Goal: Task Accomplishment & Management: Manage account settings

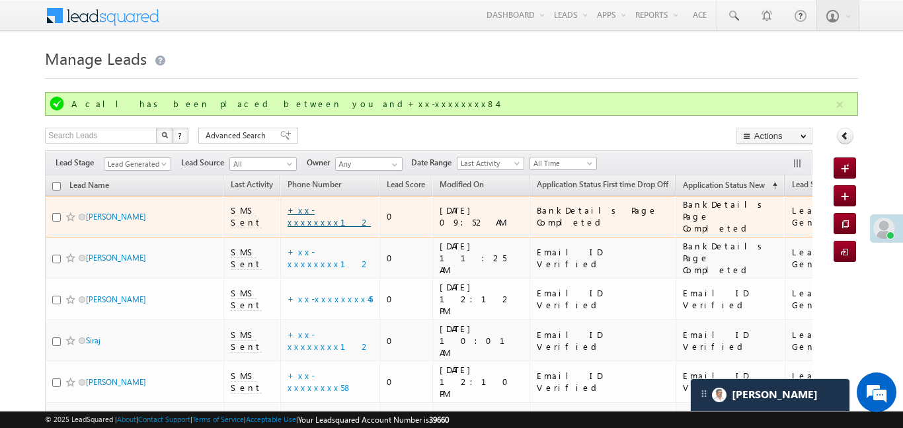
click at [331, 210] on link "+xx-xxxxxxxx12" at bounding box center [329, 215] width 83 height 23
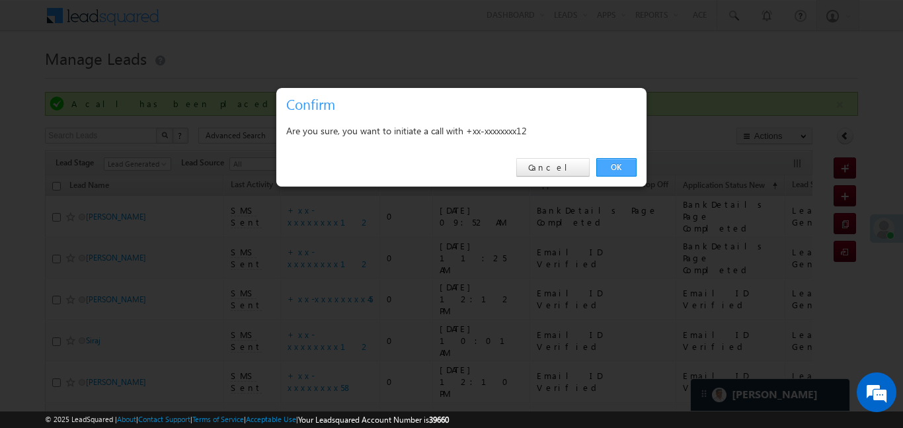
click at [623, 176] on link "OK" at bounding box center [616, 167] width 40 height 19
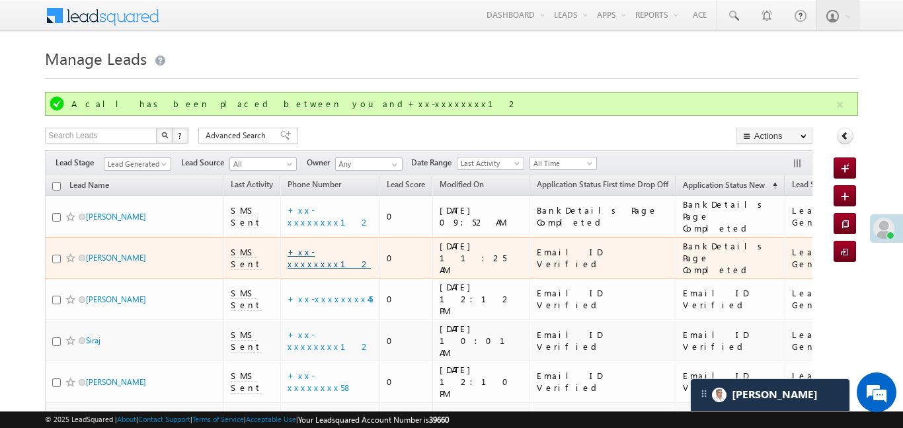
click at [334, 246] on link "+xx-xxxxxxxx12" at bounding box center [329, 257] width 83 height 23
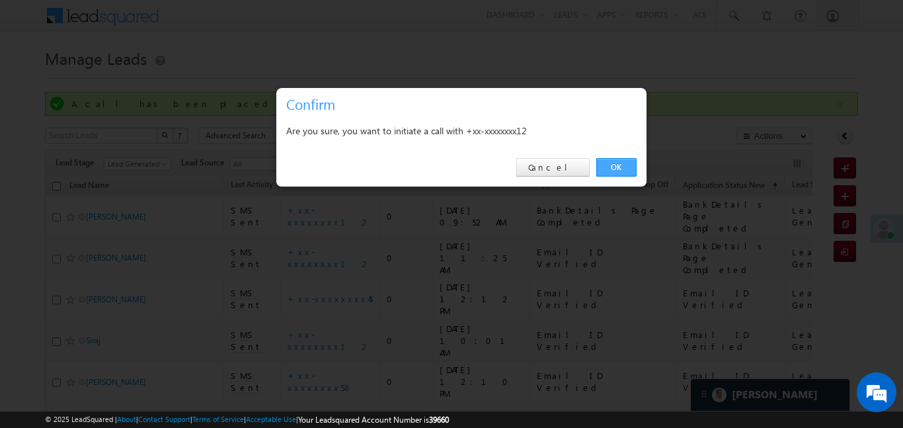
click at [620, 169] on link "OK" at bounding box center [616, 167] width 40 height 19
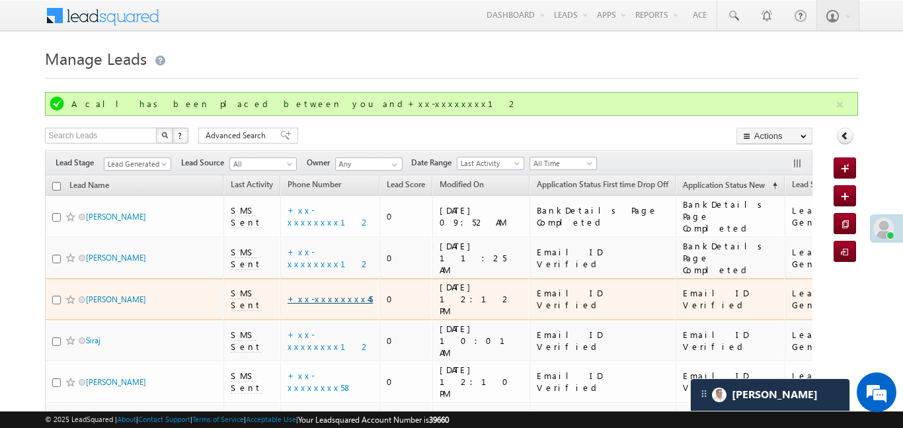
click at [319, 293] on link "+xx-xxxxxxxx45" at bounding box center [330, 298] width 85 height 11
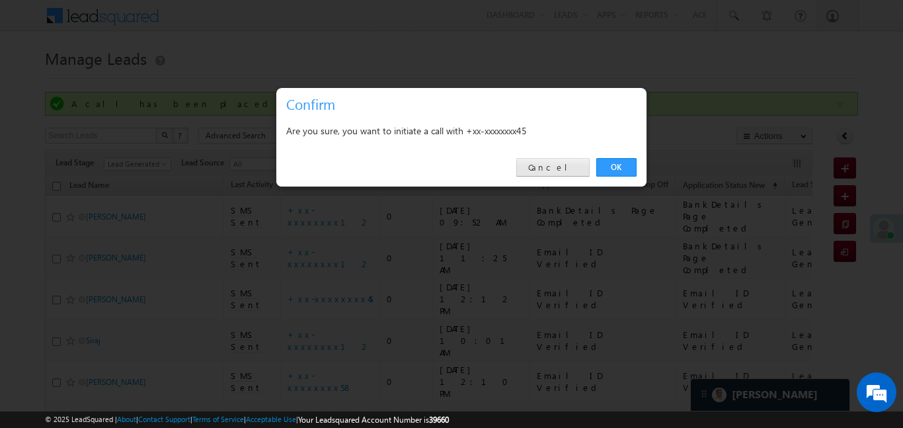
drag, startPoint x: 532, startPoint y: 159, endPoint x: 563, endPoint y: 166, distance: 31.8
click at [536, 159] on div "OK Cancel" at bounding box center [461, 168] width 370 height 38
click at [563, 166] on link "Cancel" at bounding box center [552, 167] width 73 height 19
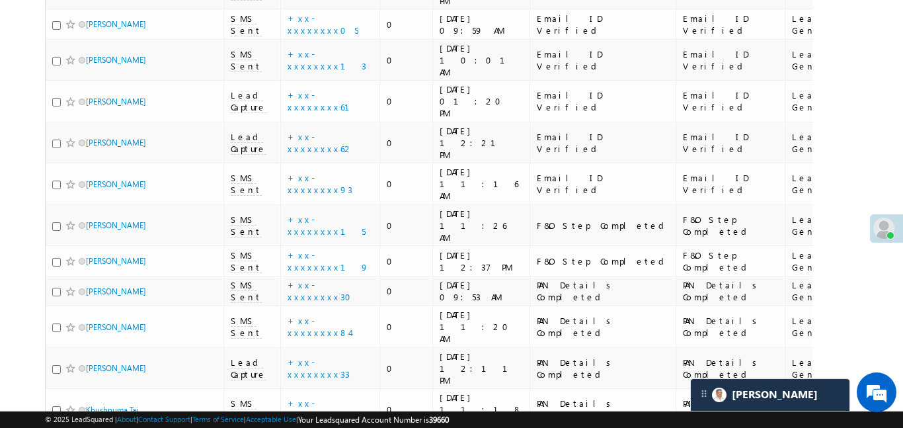
scroll to position [867, 0]
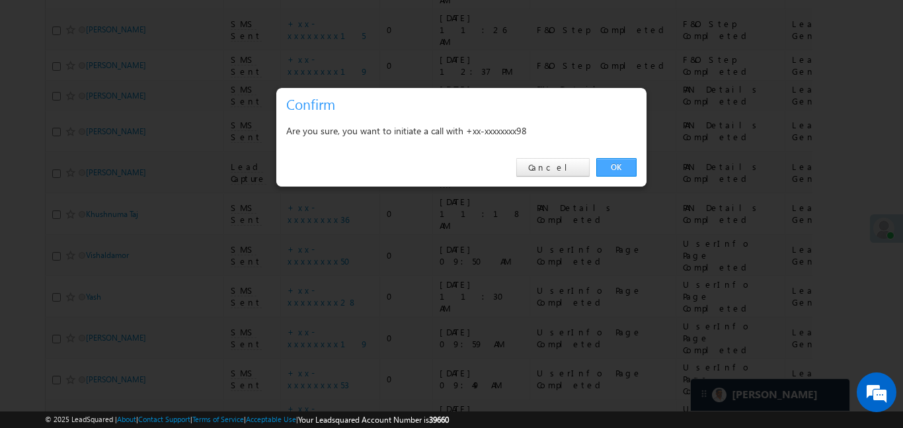
click at [631, 158] on link "OK" at bounding box center [616, 167] width 40 height 19
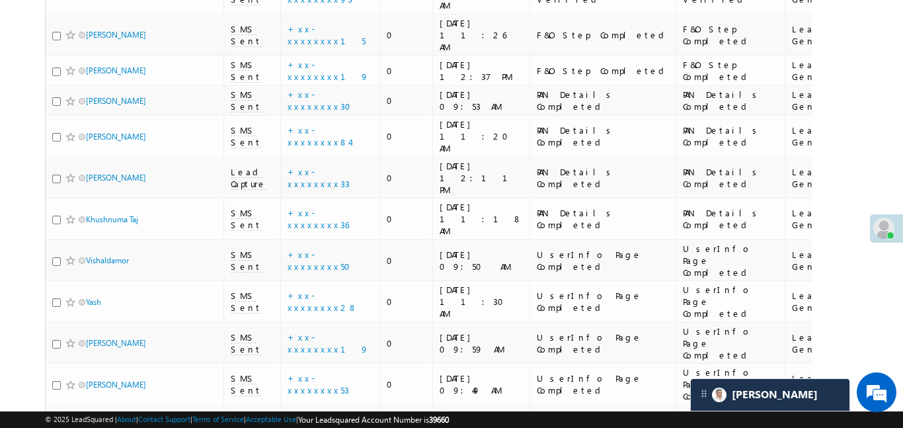
scroll to position [860, 0]
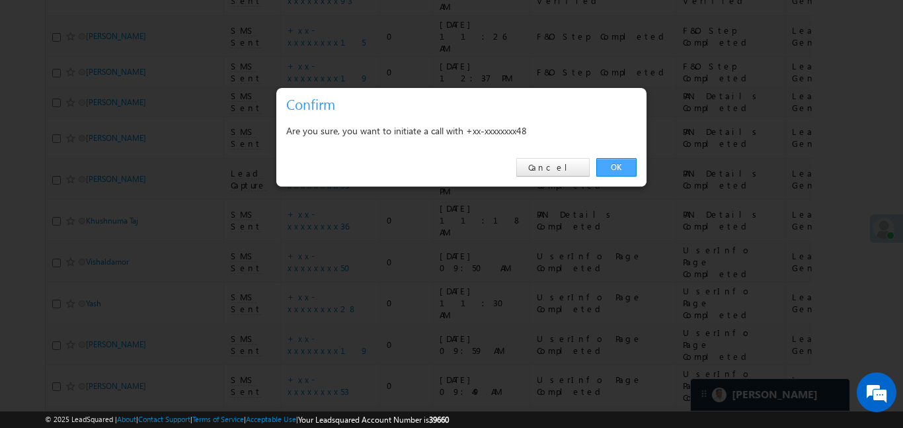
click at [622, 159] on link "OK" at bounding box center [616, 167] width 40 height 19
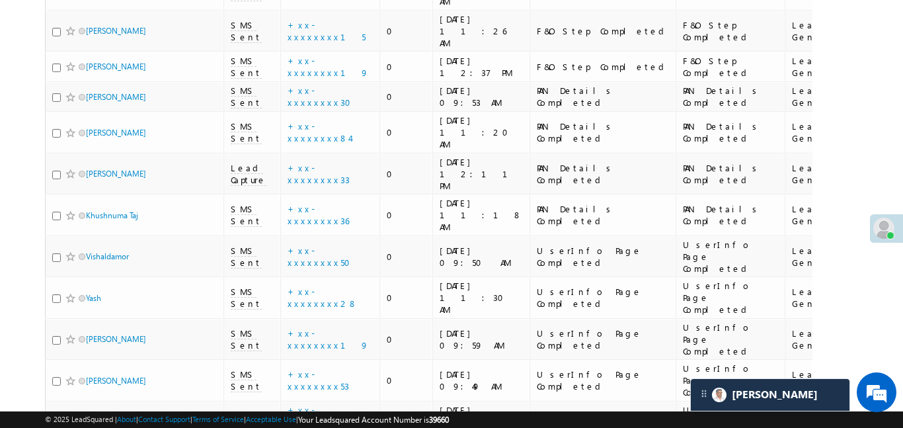
scroll to position [867, 0]
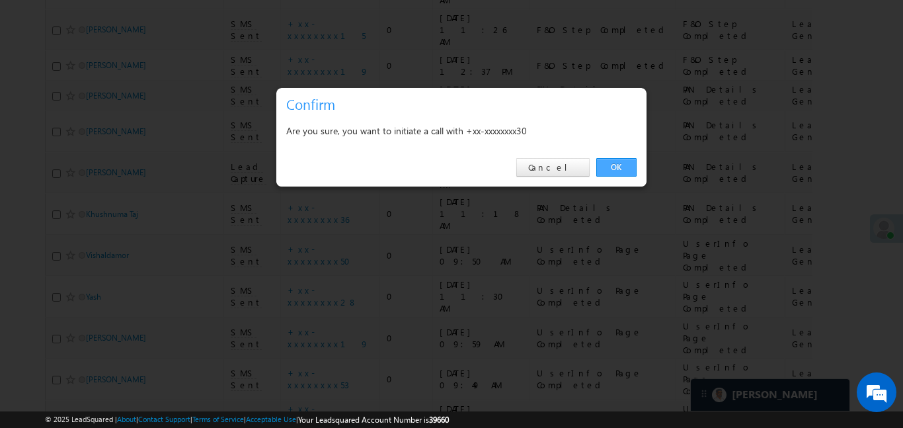
click at [625, 169] on link "OK" at bounding box center [616, 167] width 40 height 19
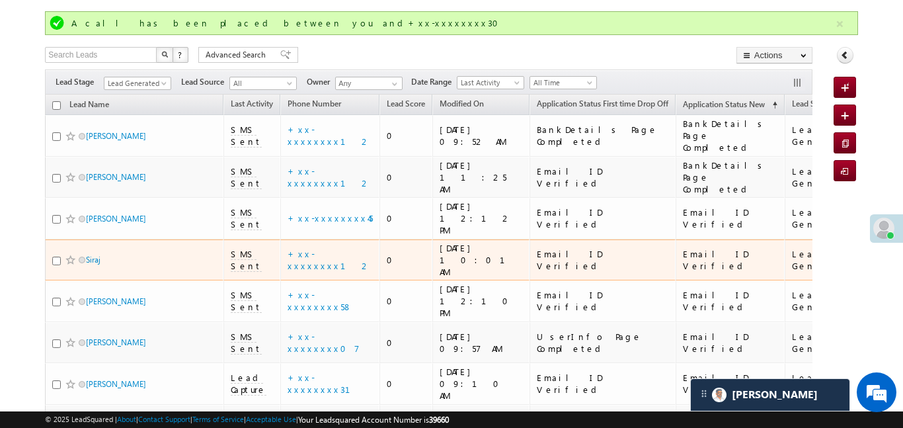
scroll to position [35, 0]
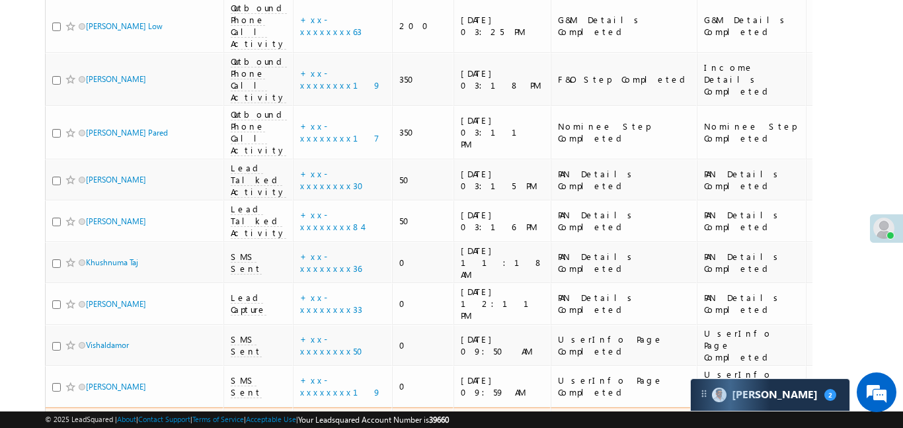
scroll to position [925, 0]
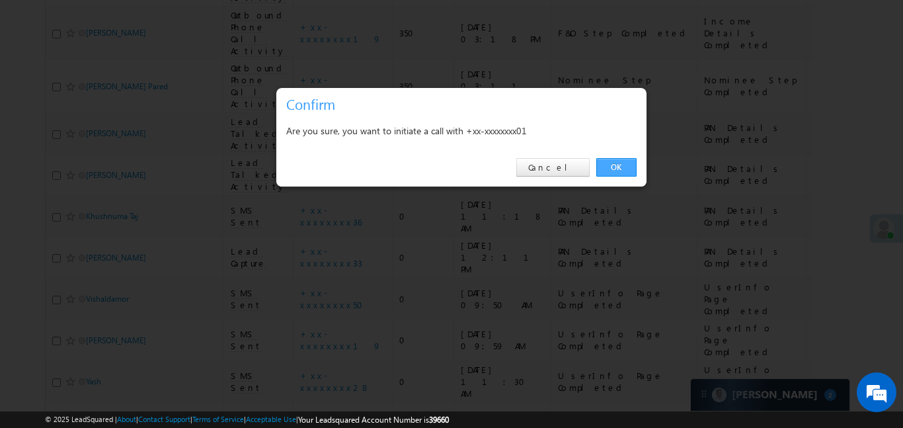
click at [626, 163] on link "OK" at bounding box center [616, 167] width 40 height 19
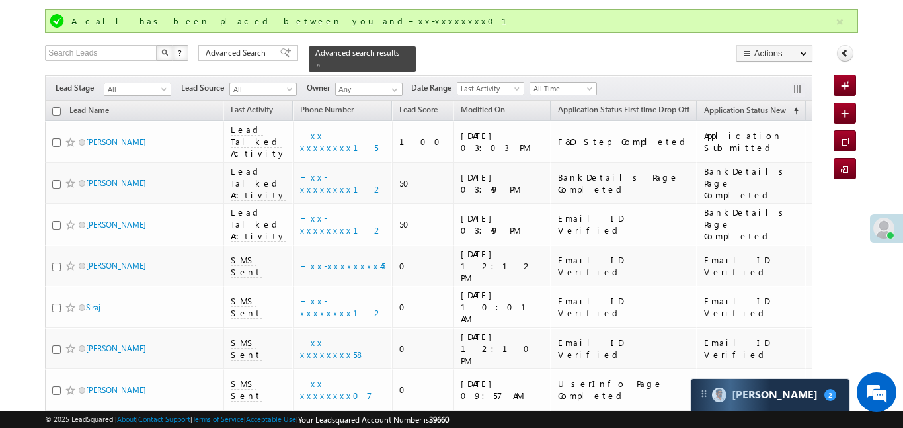
scroll to position [0, 0]
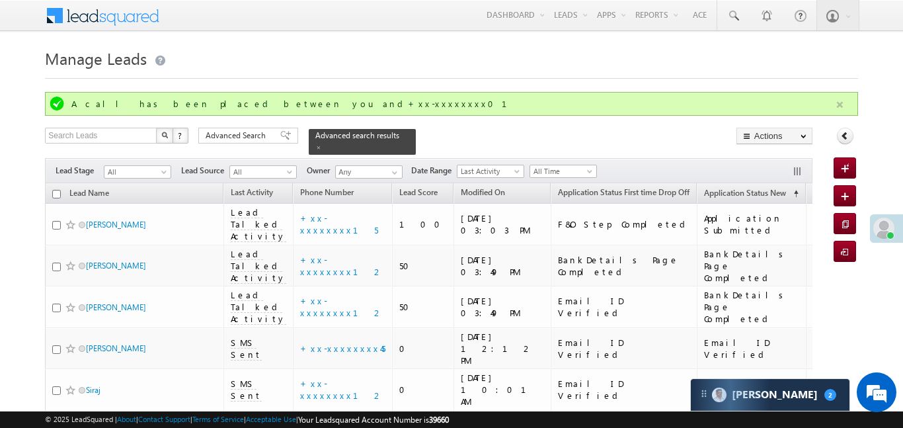
click at [842, 108] on button "button" at bounding box center [840, 105] width 17 height 17
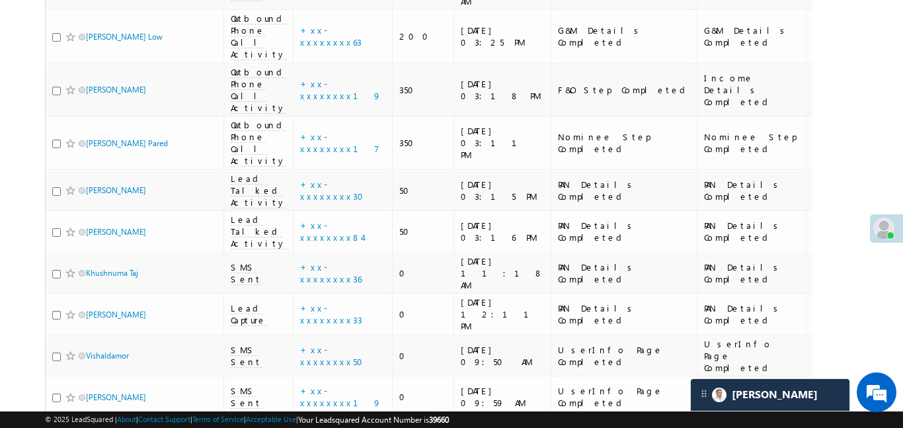
scroll to position [848, 0]
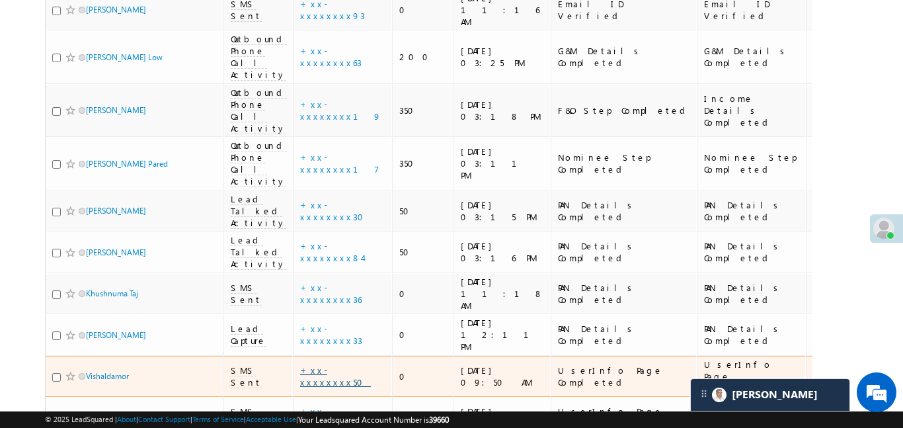
click at [312, 364] on link "+xx-xxxxxxxx50" at bounding box center [335, 375] width 71 height 23
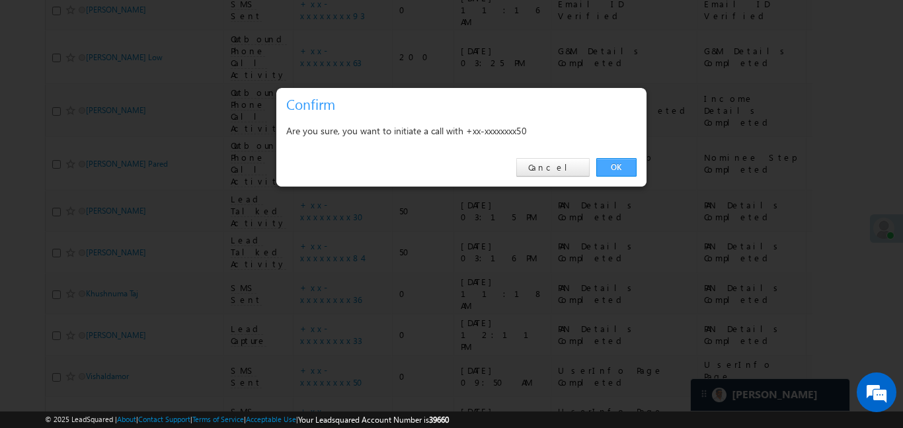
click at [624, 167] on link "OK" at bounding box center [616, 167] width 40 height 19
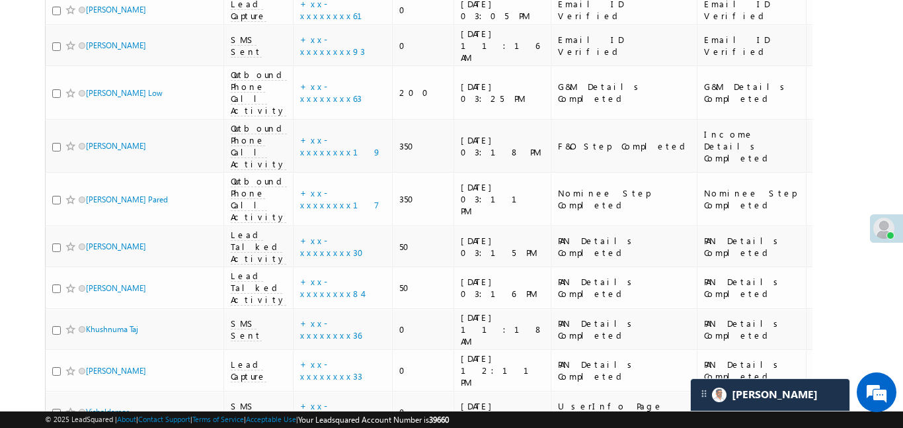
scroll to position [883, 0]
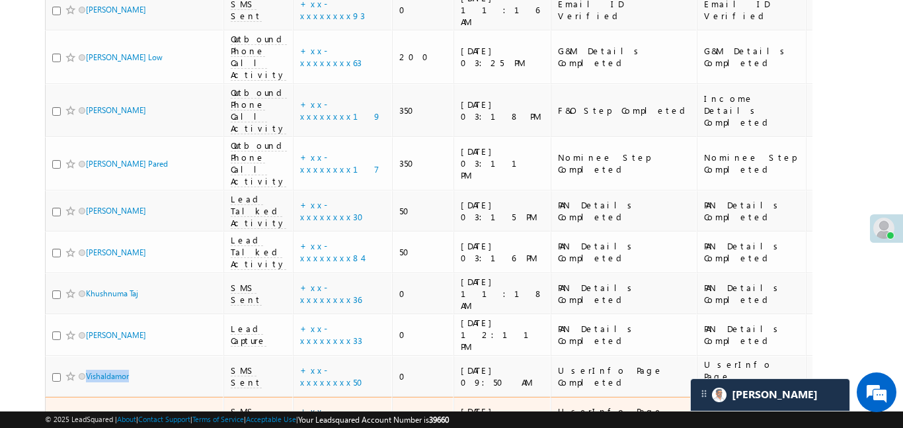
click at [331, 405] on link "+xx-xxxxxxxx19" at bounding box center [340, 416] width 81 height 23
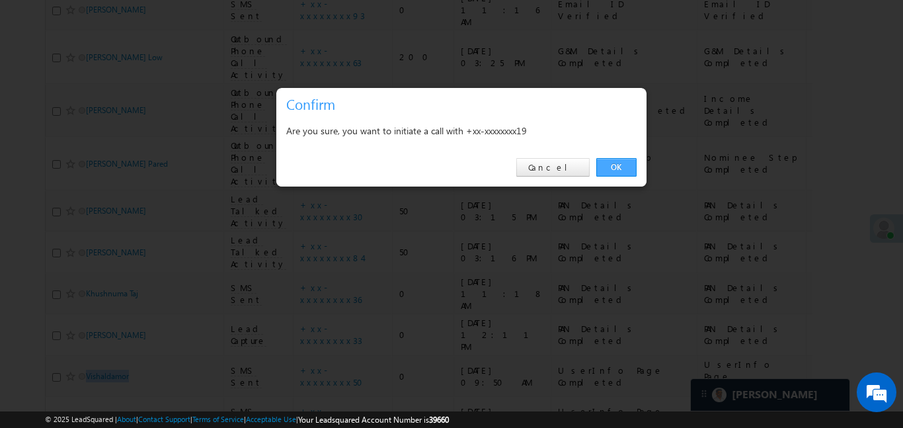
click at [618, 166] on link "OK" at bounding box center [616, 167] width 40 height 19
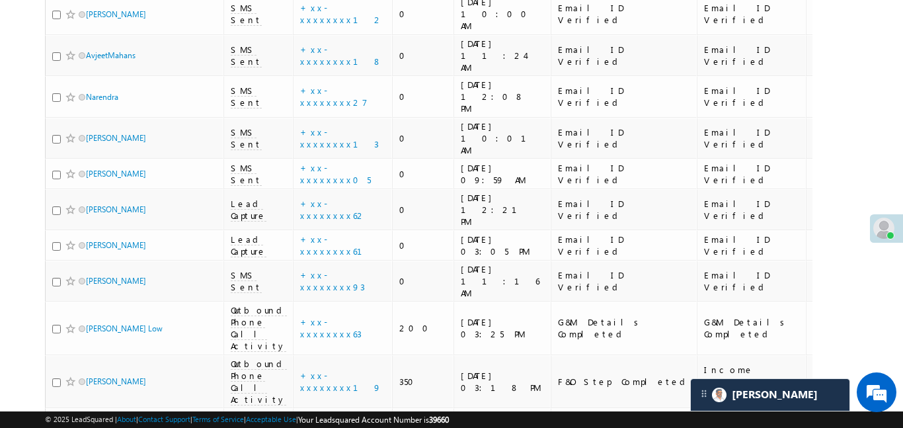
scroll to position [611, 0]
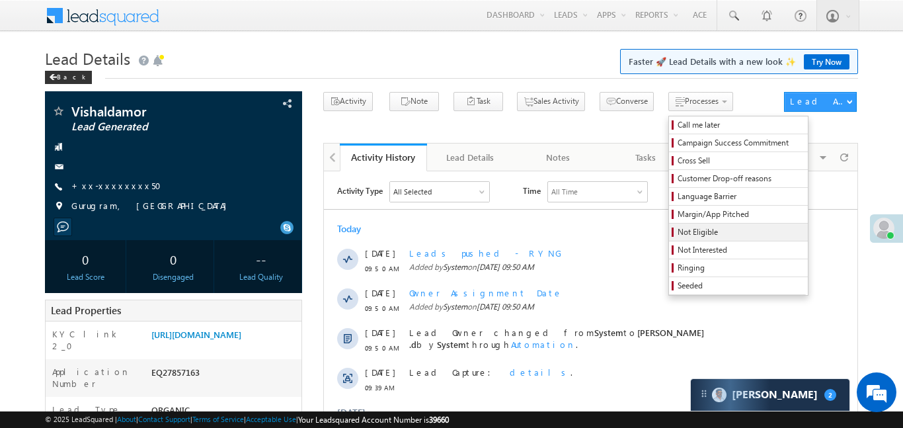
click at [681, 235] on span "Not Eligible" at bounding box center [741, 232] width 126 height 12
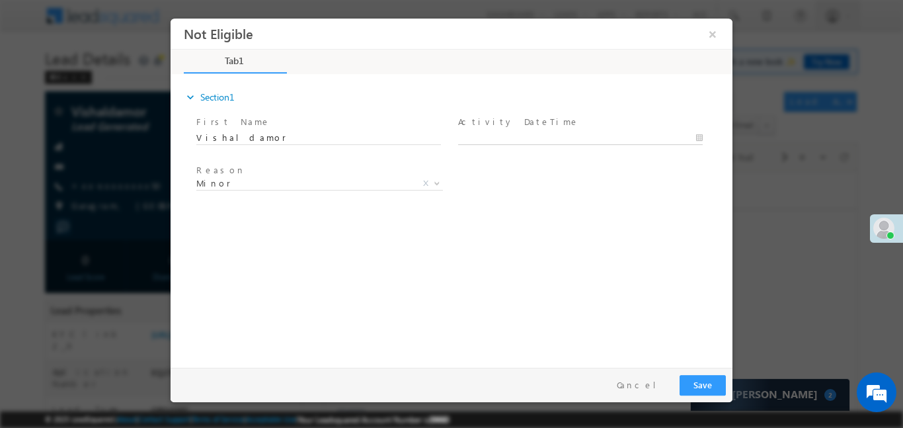
type input "27/08/25 3:53 PM"
click at [561, 142] on body "Not Eligible ×" at bounding box center [452, 189] width 562 height 343
click at [705, 381] on button "Save" at bounding box center [703, 384] width 46 height 20
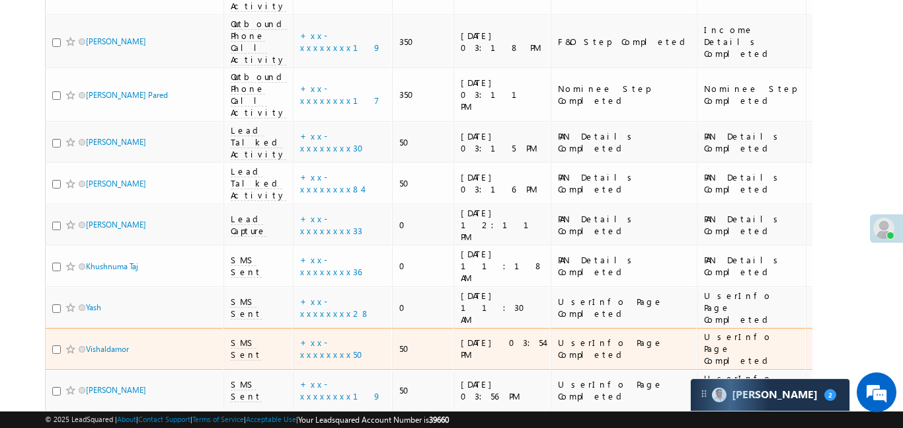
scroll to position [838, 0]
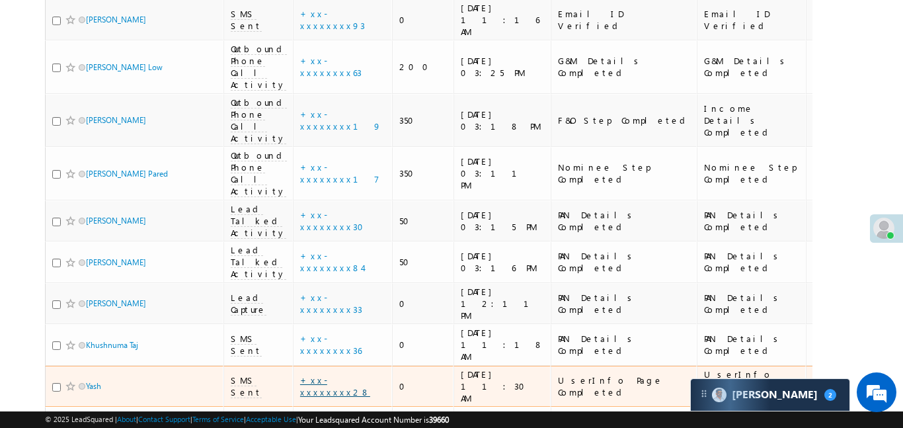
click at [317, 374] on link "+xx-xxxxxxxx28" at bounding box center [335, 385] width 70 height 23
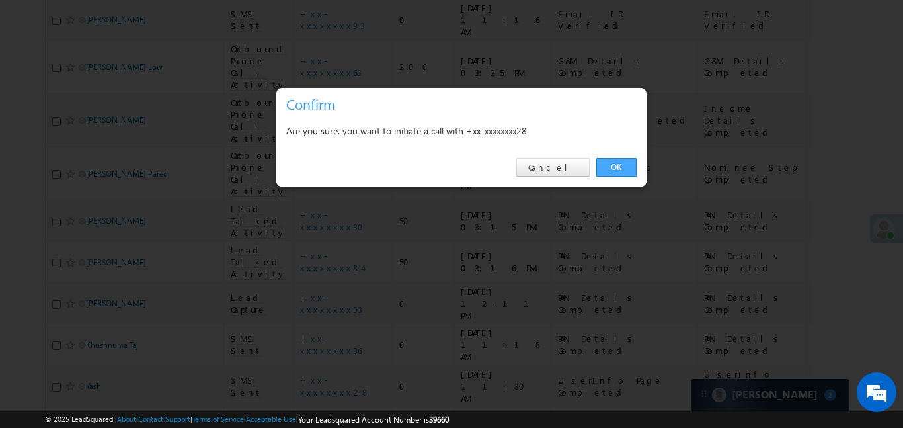
drag, startPoint x: 628, startPoint y: 151, endPoint x: 623, endPoint y: 161, distance: 11.8
click at [628, 154] on div "OK Cancel" at bounding box center [461, 168] width 370 height 38
click at [622, 162] on link "OK" at bounding box center [616, 167] width 40 height 19
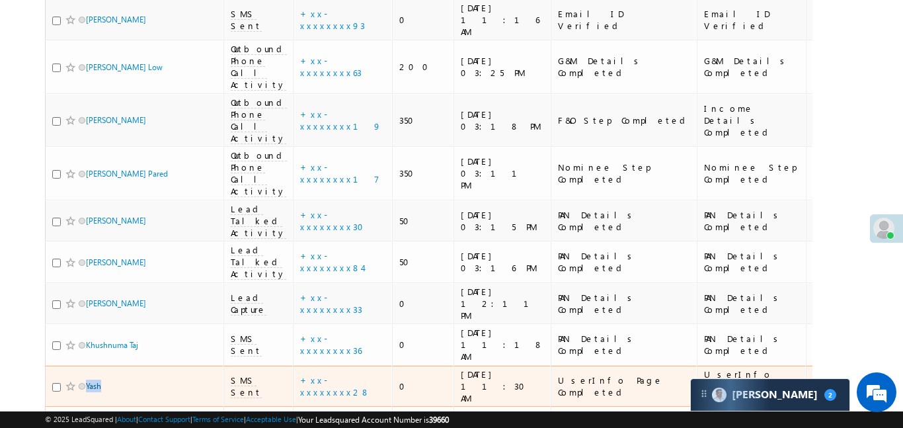
scroll to position [873, 0]
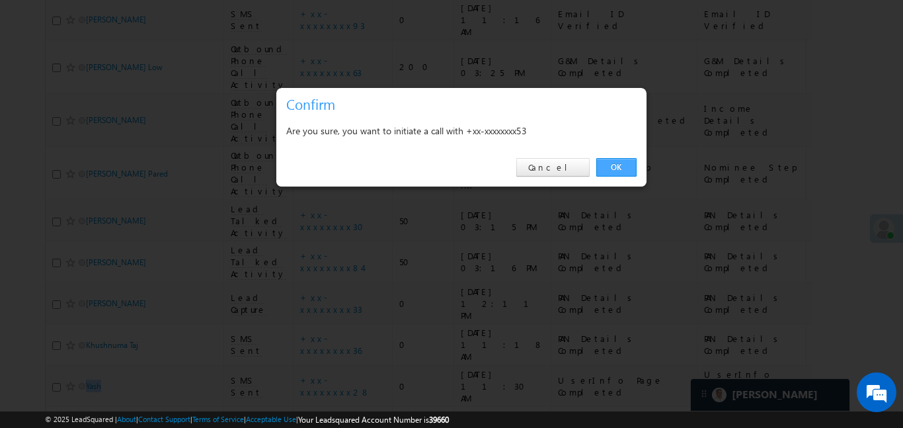
click at [615, 164] on link "OK" at bounding box center [616, 167] width 40 height 19
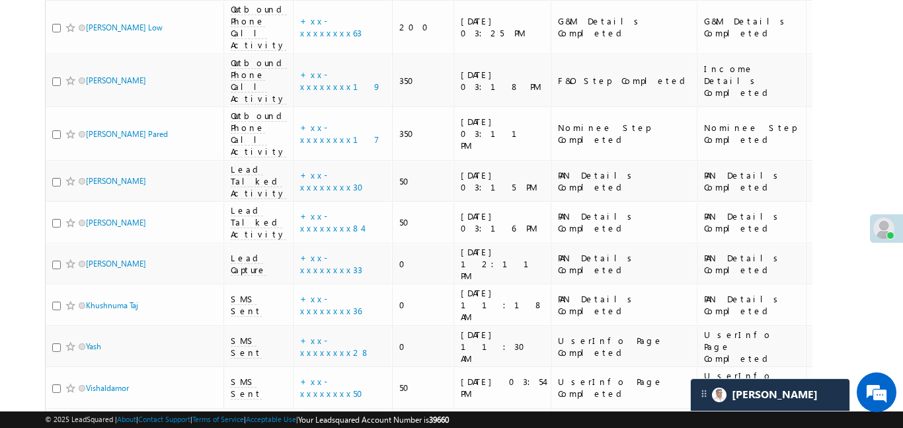
scroll to position [924, 0]
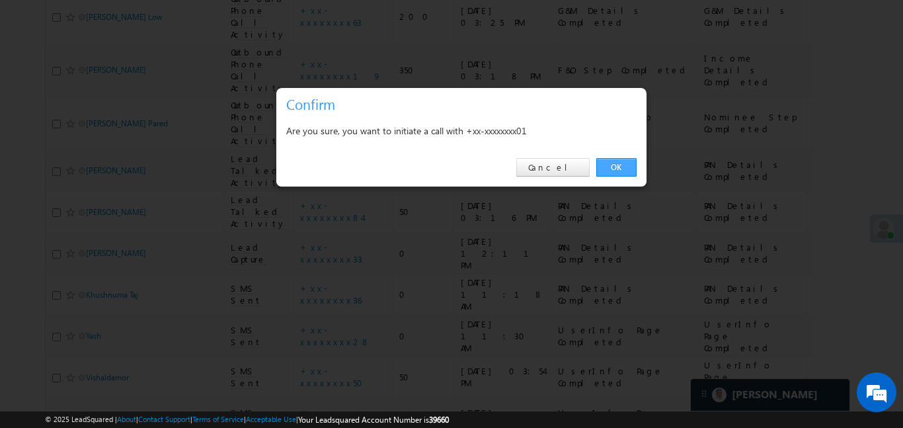
click at [615, 168] on link "OK" at bounding box center [616, 167] width 40 height 19
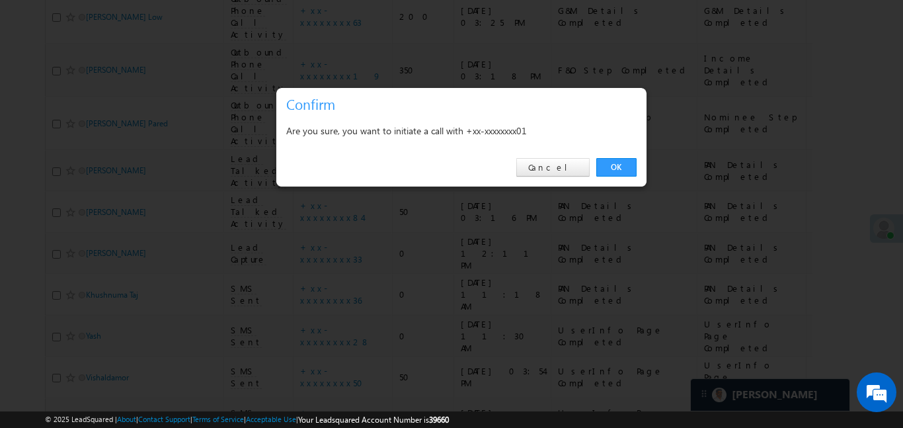
click at [608, 149] on div "OK Cancel" at bounding box center [461, 168] width 370 height 38
click at [625, 171] on link "OK" at bounding box center [616, 167] width 40 height 19
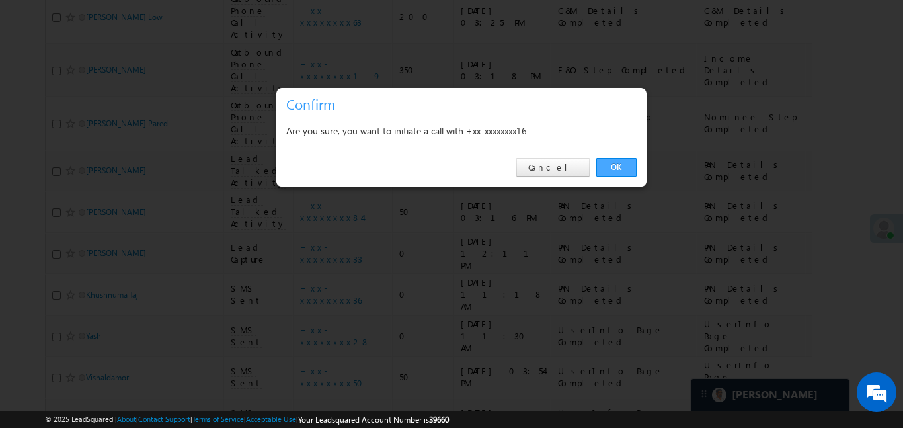
click at [627, 161] on link "OK" at bounding box center [616, 167] width 40 height 19
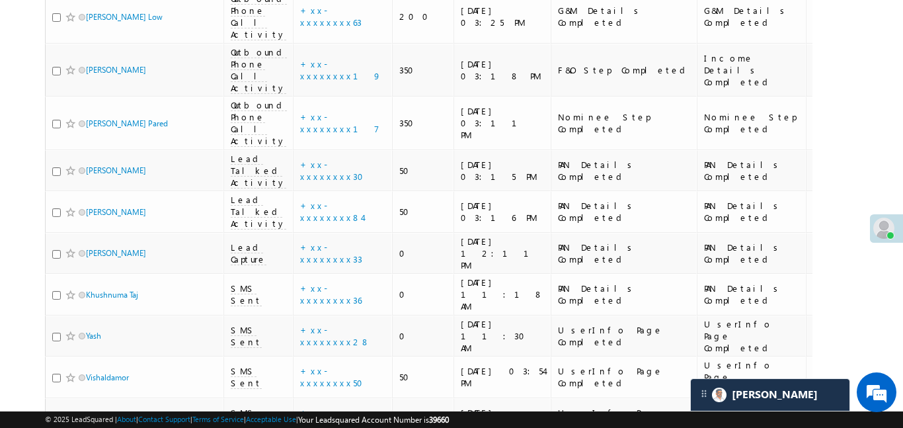
drag, startPoint x: 86, startPoint y: 225, endPoint x: 853, endPoint y: 360, distance: 778.8
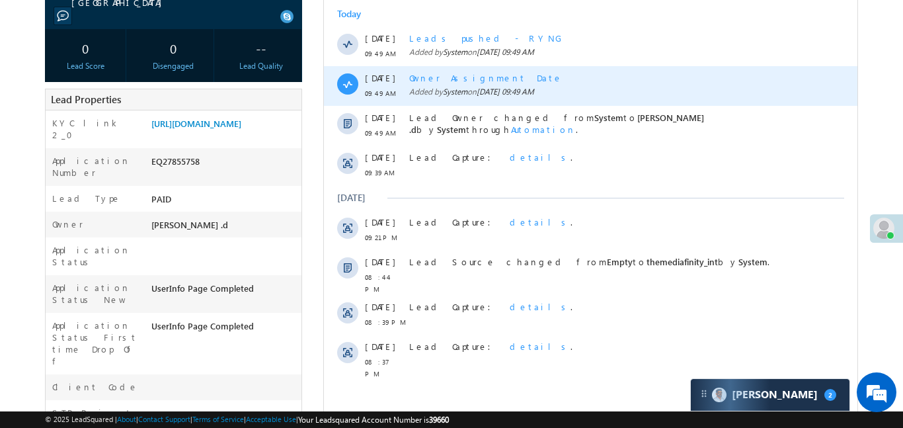
scroll to position [41, 0]
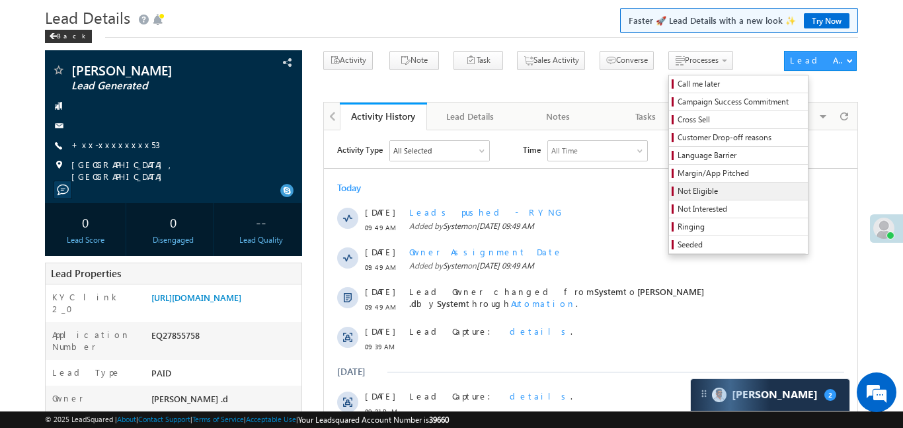
click at [696, 186] on span "Not Eligible" at bounding box center [741, 191] width 126 height 12
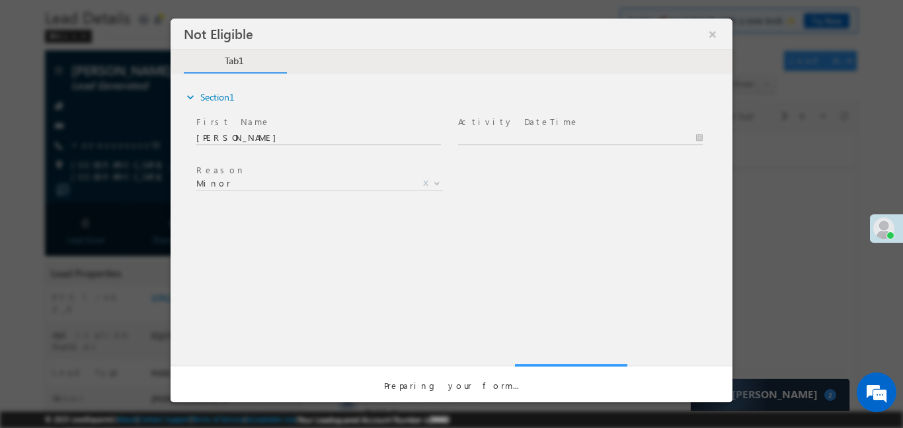
scroll to position [0, 0]
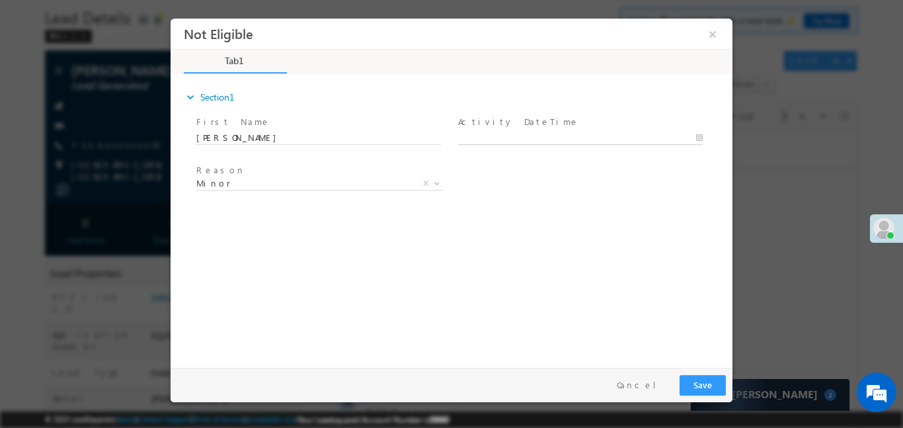
type input "27/08/25 4:00 PM"
click at [520, 133] on input "27/08/25 4:00 PM" at bounding box center [580, 137] width 245 height 13
click at [711, 382] on button "Save" at bounding box center [703, 384] width 46 height 20
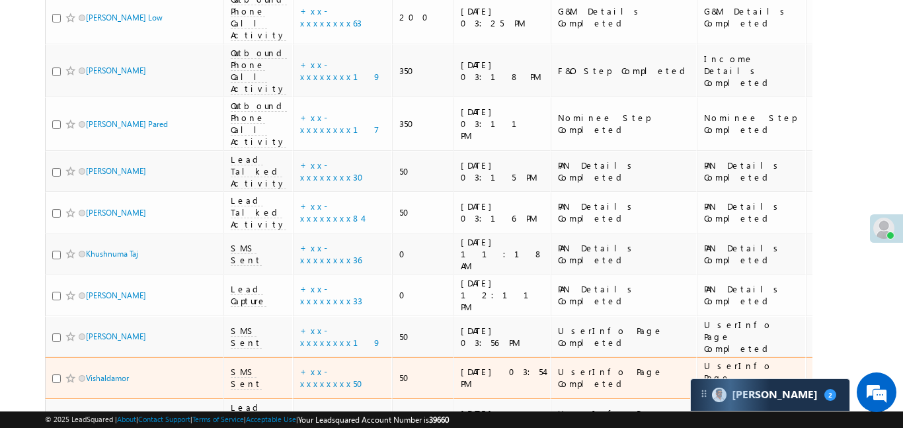
scroll to position [730, 0]
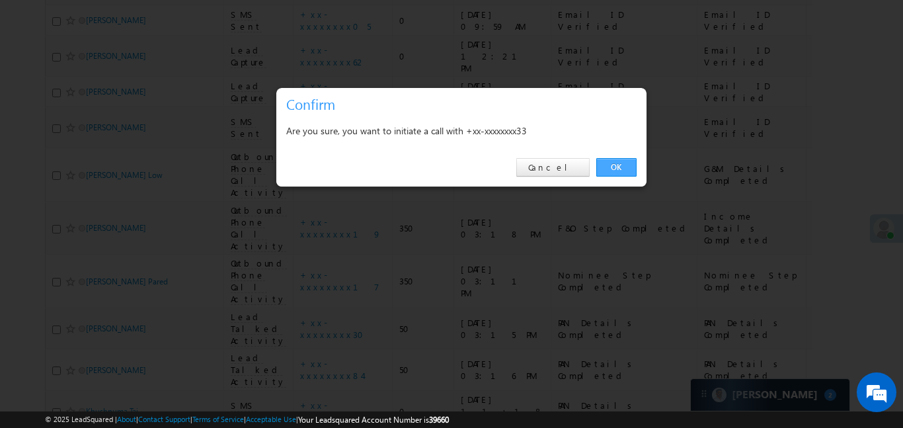
click at [615, 166] on link "OK" at bounding box center [616, 167] width 40 height 19
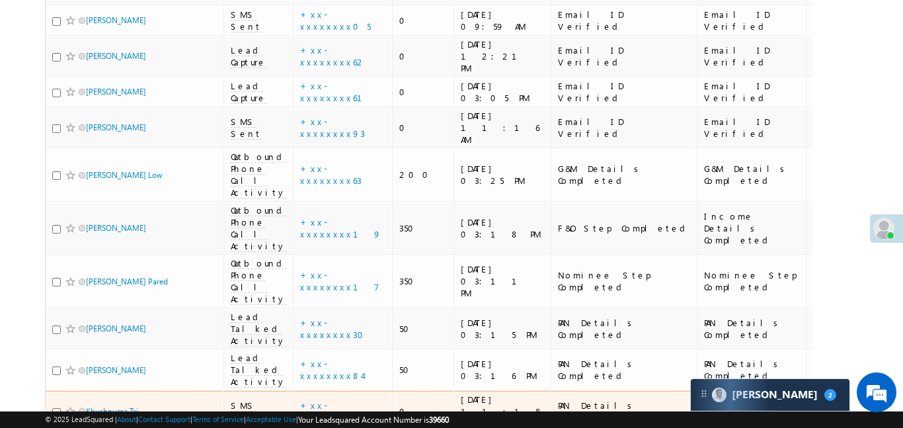
scroll to position [766, 0]
click at [327, 399] on link "+xx-xxxxxxxx36" at bounding box center [330, 410] width 61 height 23
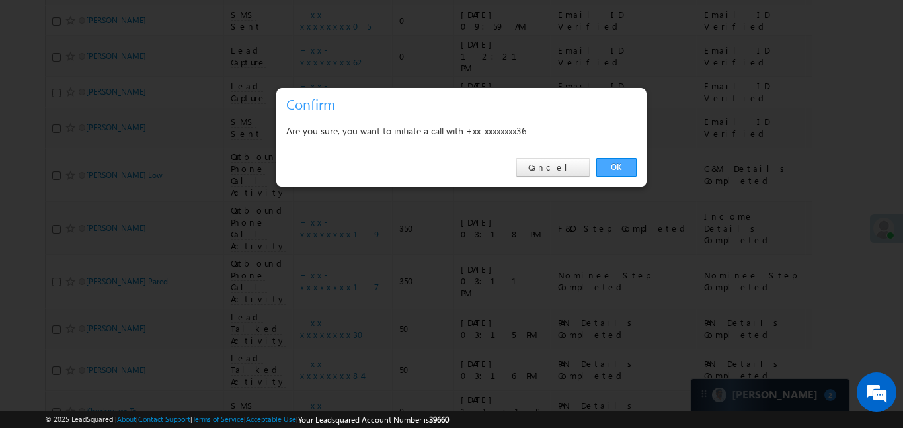
click at [622, 175] on link "OK" at bounding box center [616, 167] width 40 height 19
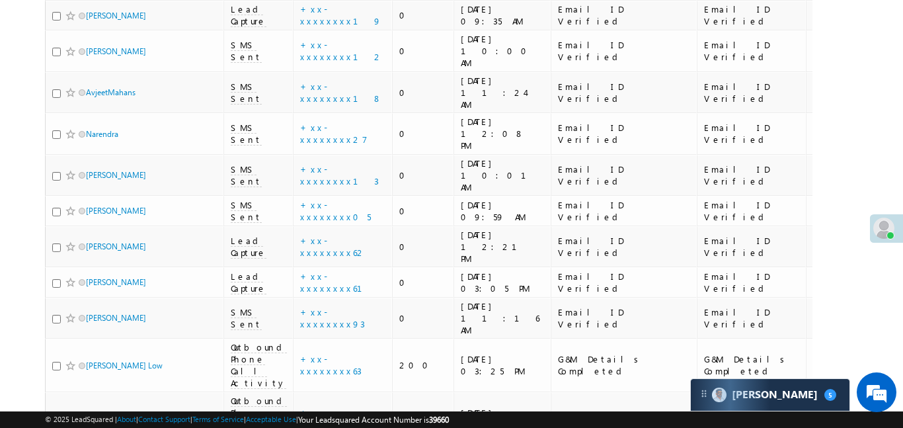
scroll to position [950, 0]
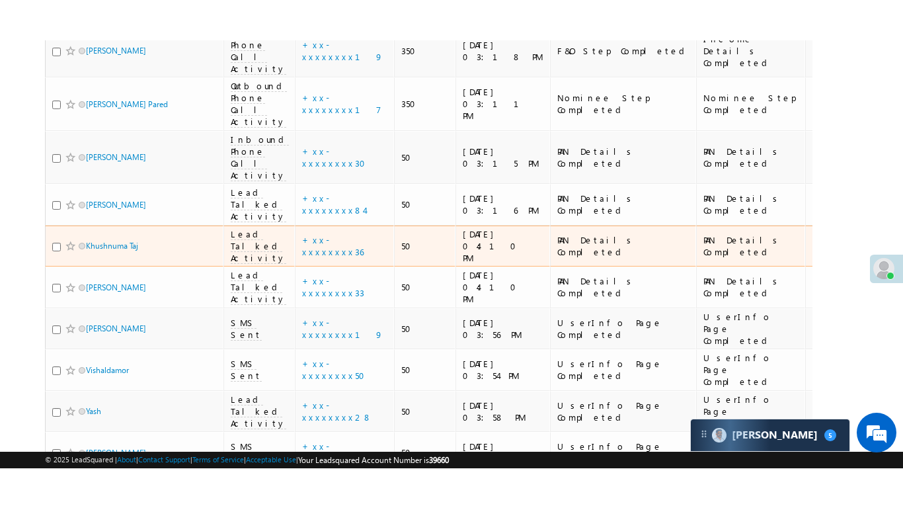
scroll to position [868, 0]
